Goal: Task Accomplishment & Management: Complete application form

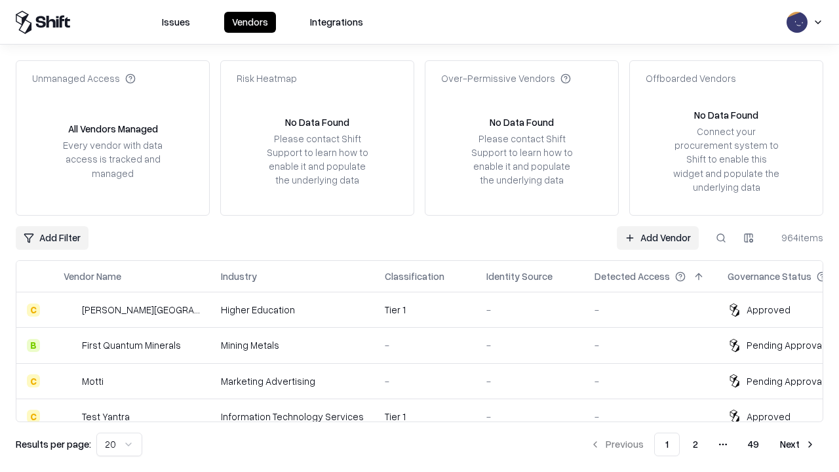
click at [658, 237] on link "Add Vendor" at bounding box center [658, 238] width 82 height 24
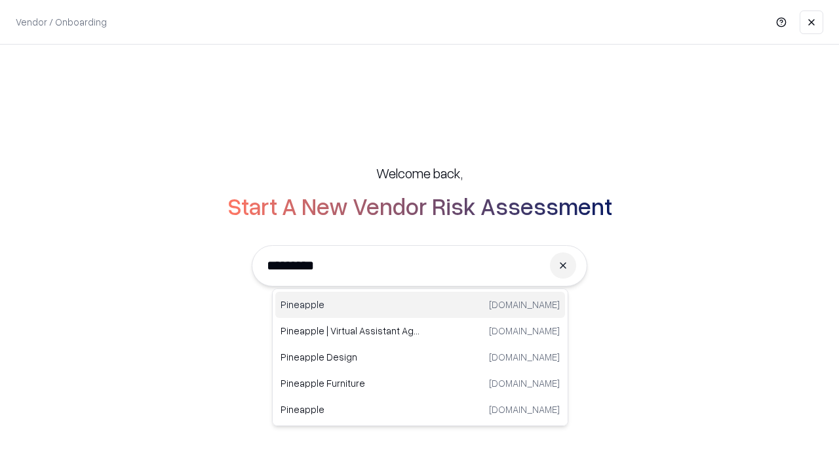
click at [420, 305] on div "Pineapple [DOMAIN_NAME]" at bounding box center [420, 305] width 290 height 26
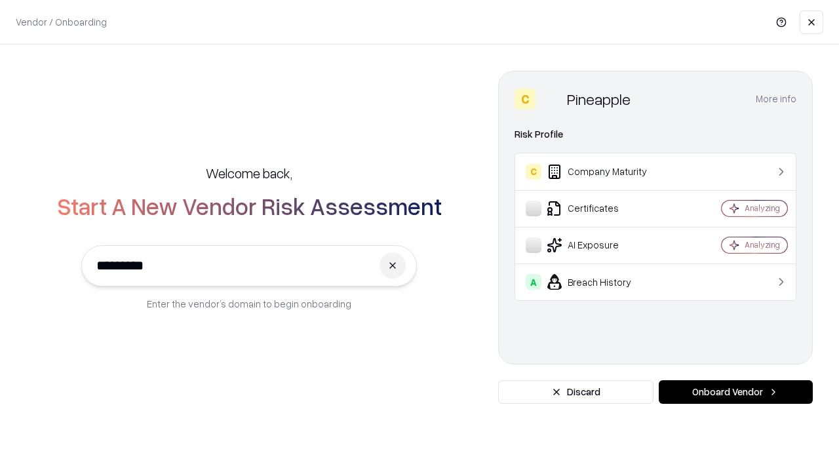
type input "*********"
click at [736, 392] on button "Onboard Vendor" at bounding box center [736, 392] width 154 height 24
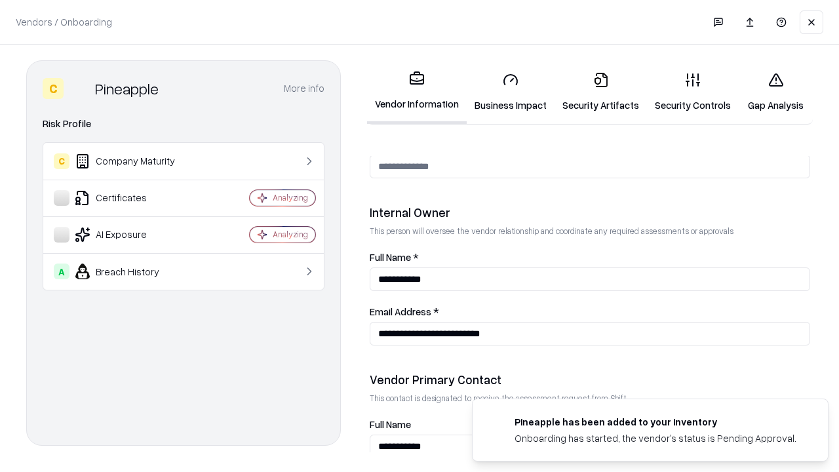
scroll to position [679, 0]
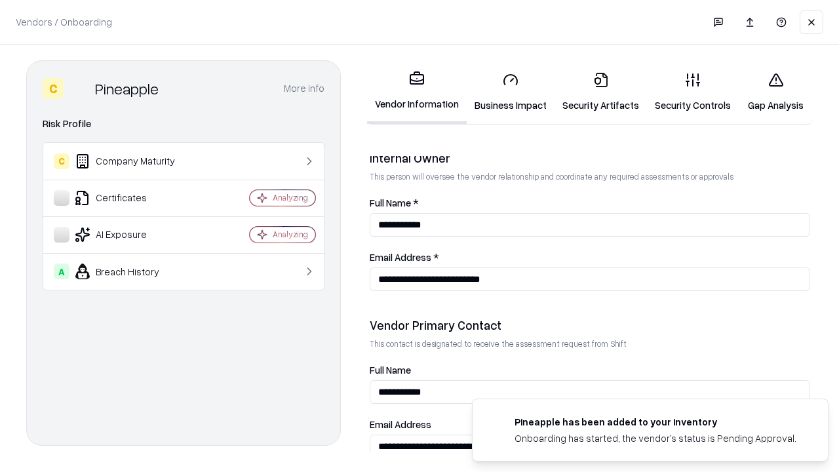
click at [601, 92] on link "Security Artifacts" at bounding box center [601, 92] width 92 height 61
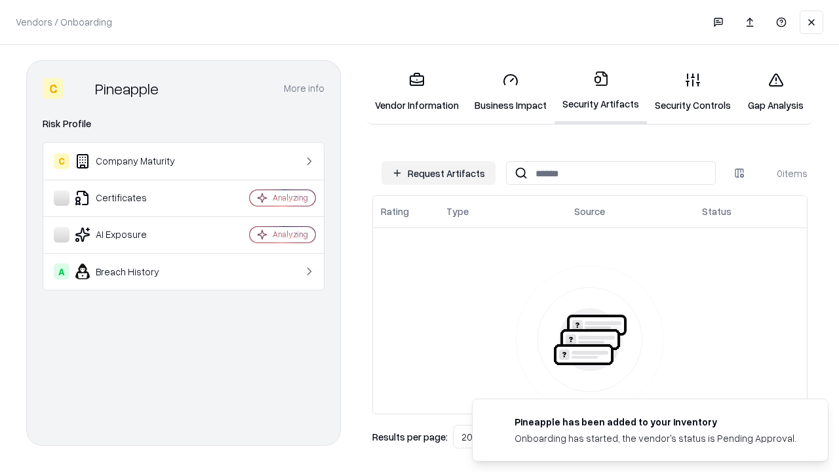
click at [439, 173] on button "Request Artifacts" at bounding box center [439, 173] width 114 height 24
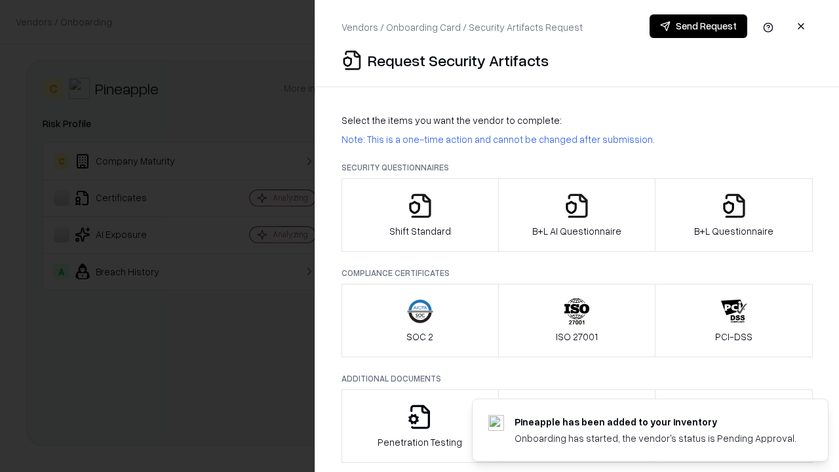
click at [734, 215] on icon "button" at bounding box center [734, 206] width 26 height 26
click at [576, 215] on icon "button" at bounding box center [577, 206] width 26 height 26
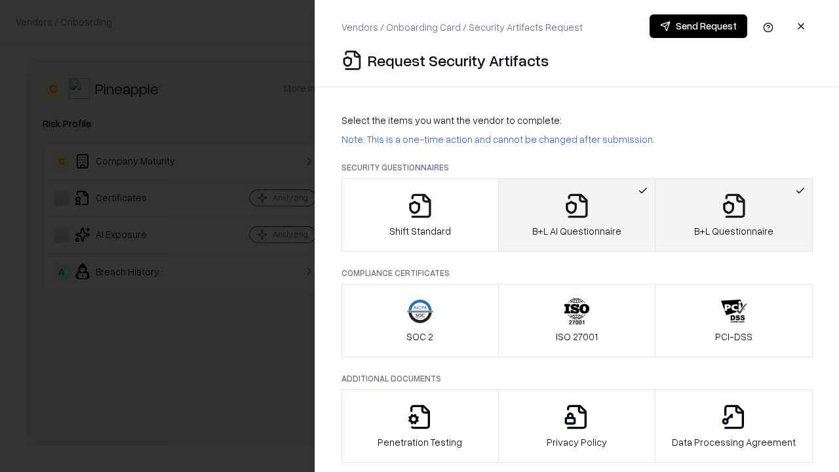
click at [698, 26] on button "Send Request" at bounding box center [699, 26] width 98 height 24
